Goal: Transaction & Acquisition: Purchase product/service

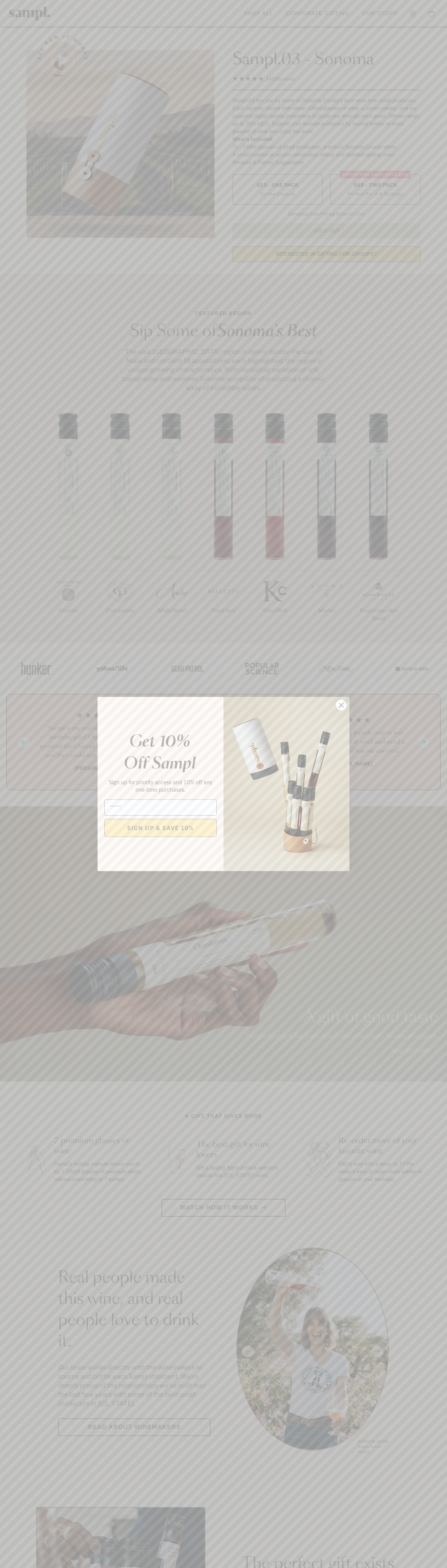
click at [341, 705] on icon "Close dialog" at bounding box center [341, 705] width 4 height 4
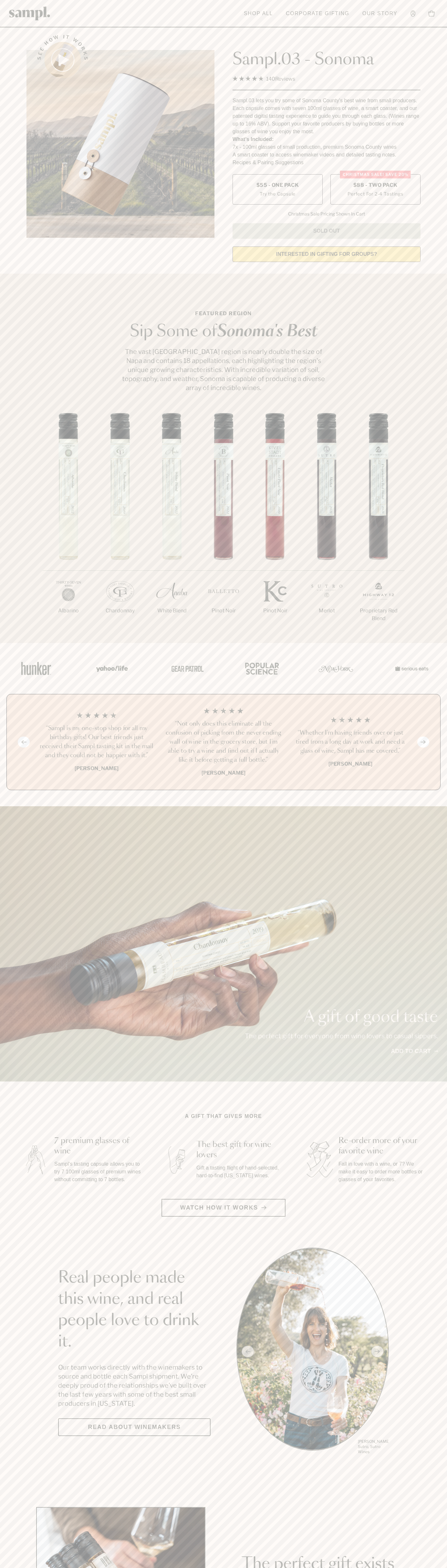
click at [375, 186] on span "$88 - Two Pack" at bounding box center [375, 185] width 44 height 7
click at [96, 743] on h3 "“Sampl is my one-stop shop for all my birthday gifts! Our best friends just rec…" at bounding box center [96, 741] width 116 height 36
click at [340, 26] on header "Toggle navigation menu Shop All Corporate Gifting Our Story Account Story Shop …" at bounding box center [224, 13] width 447 height 27
click at [442, 817] on div "A gift of good taste The perfect gift for everyone from wine lovers to casual s…" at bounding box center [224, 944] width 447 height 275
click at [48, 1567] on html "Skip to main content Toggle navigation menu Shop All Corporate Gifting Our Stor…" at bounding box center [224, 1513] width 447 height 3026
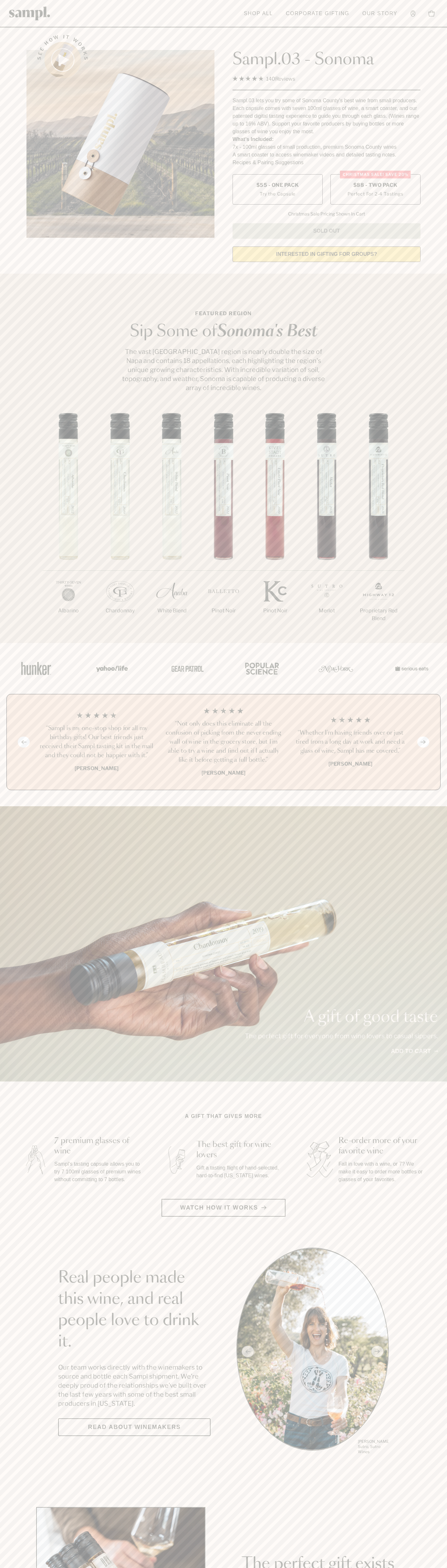
click at [11, 1143] on section "A gift that gives more 7 premium glasses of wine Sampl's tasting capsule allows…" at bounding box center [224, 1164] width 447 height 104
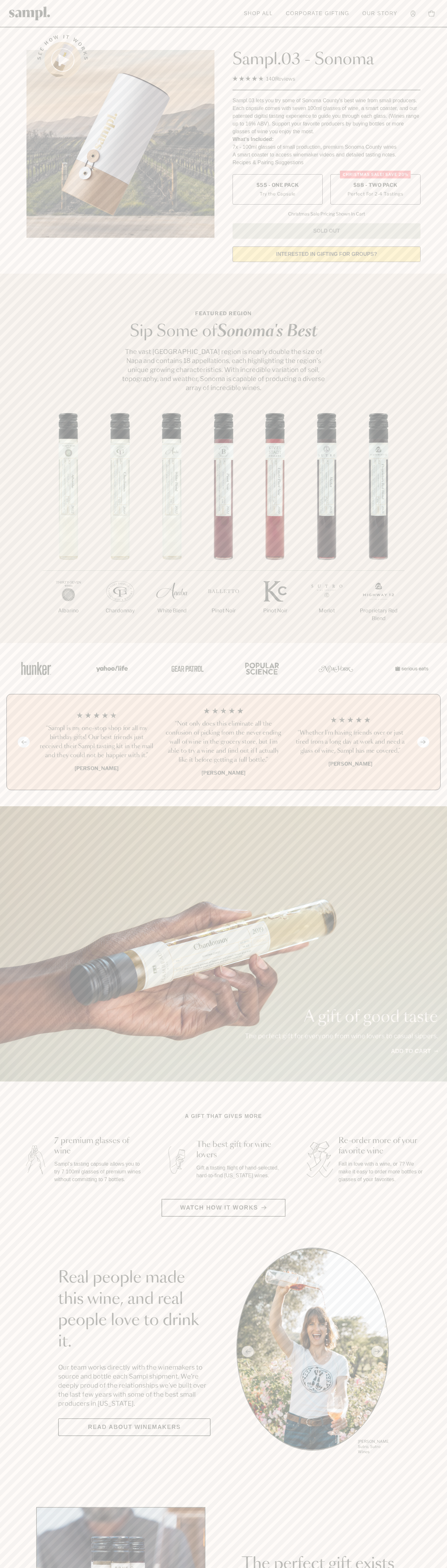
click at [375, 190] on label "Christmas SALE! Save 20% $88 - Two Pack Perfect For 2-4 Tastings" at bounding box center [375, 189] width 90 height 30
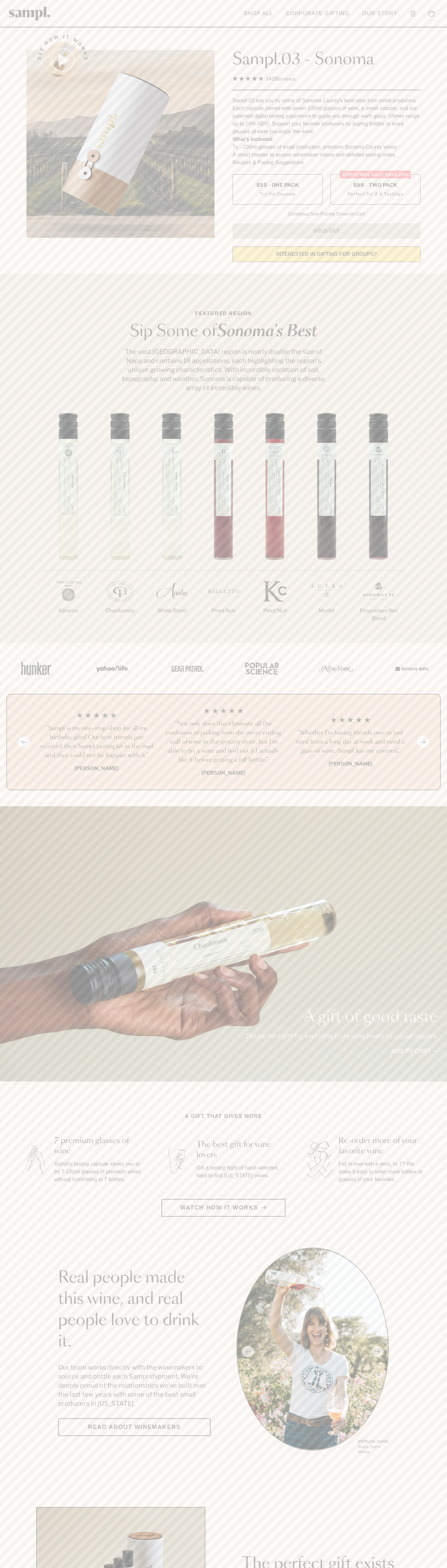
click at [96, 743] on h3 "“Sampl is my one-stop shop for all my birthday gifts! Our best friends just rec…" at bounding box center [96, 741] width 116 height 36
